Goal: Task Accomplishment & Management: Use online tool/utility

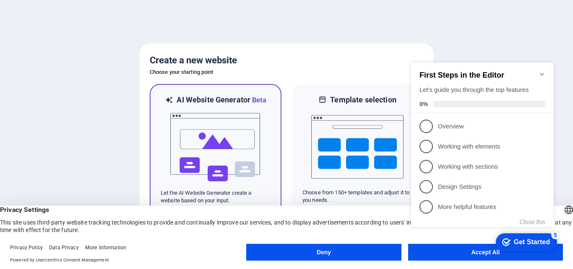
click at [185, 102] on h6 "AI Website Generator Beta" at bounding box center [221, 100] width 89 height 10
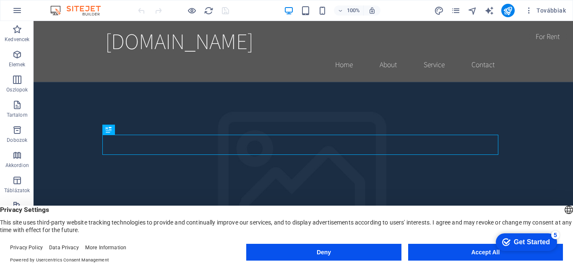
click div "checkmark Get Started 5 First Steps in the Editor Let's guide you through the t…"
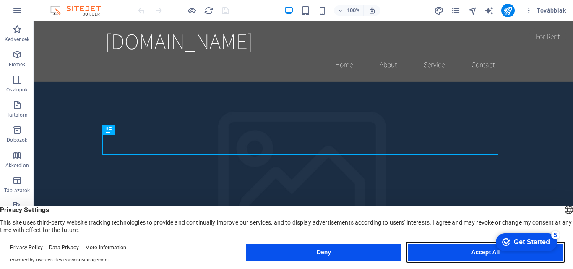
click at [485, 253] on button "Accept All" at bounding box center [485, 252] width 155 height 17
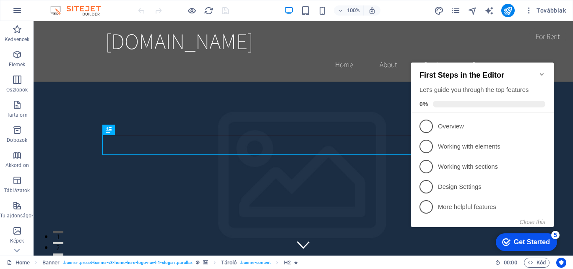
click div "checkmark Get Started 5 First Steps in the Editor Let's guide you through the t…"
click at [543, 71] on icon "Minimize checklist" at bounding box center [542, 74] width 7 height 7
